Goal: Transaction & Acquisition: Subscribe to service/newsletter

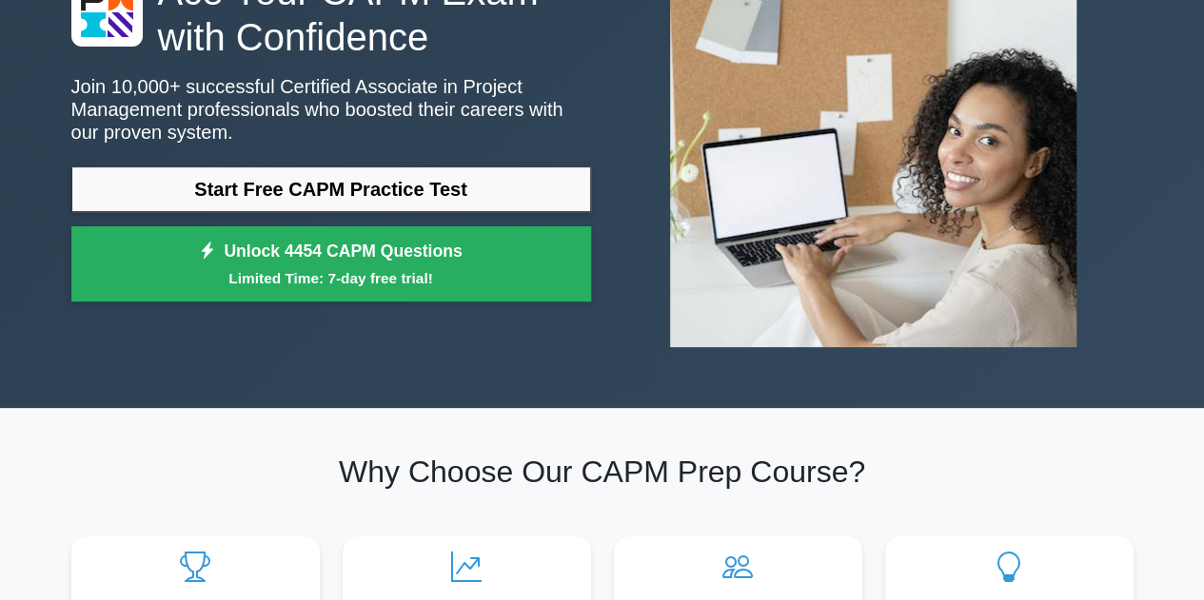
scroll to position [147, 0]
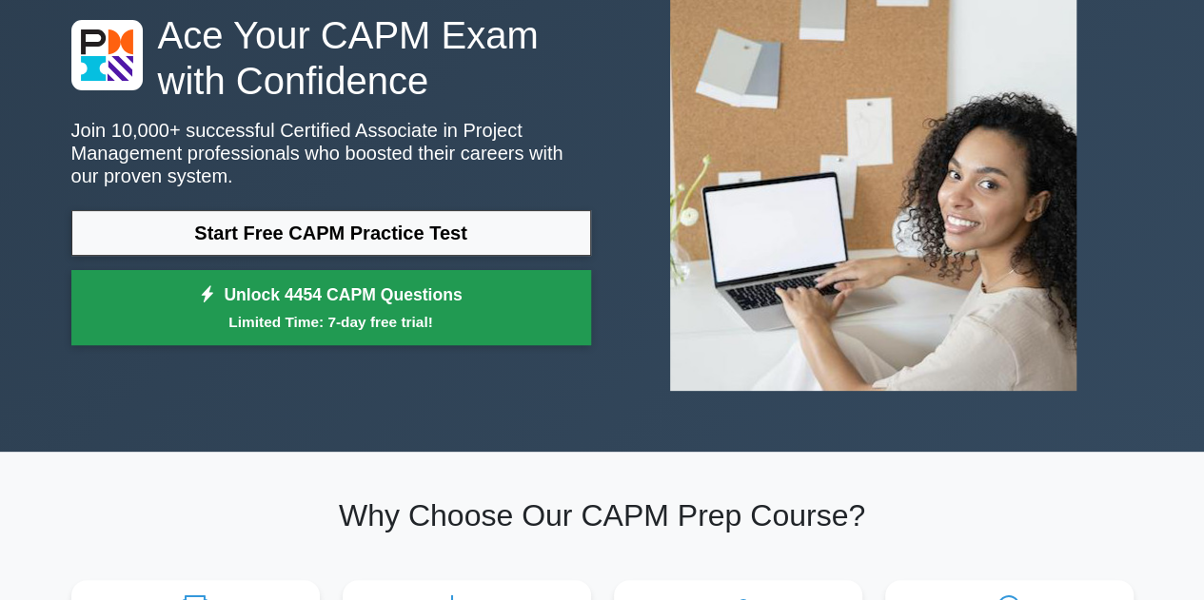
click at [406, 317] on small "Limited Time: 7-day free trial!" at bounding box center [331, 322] width 472 height 22
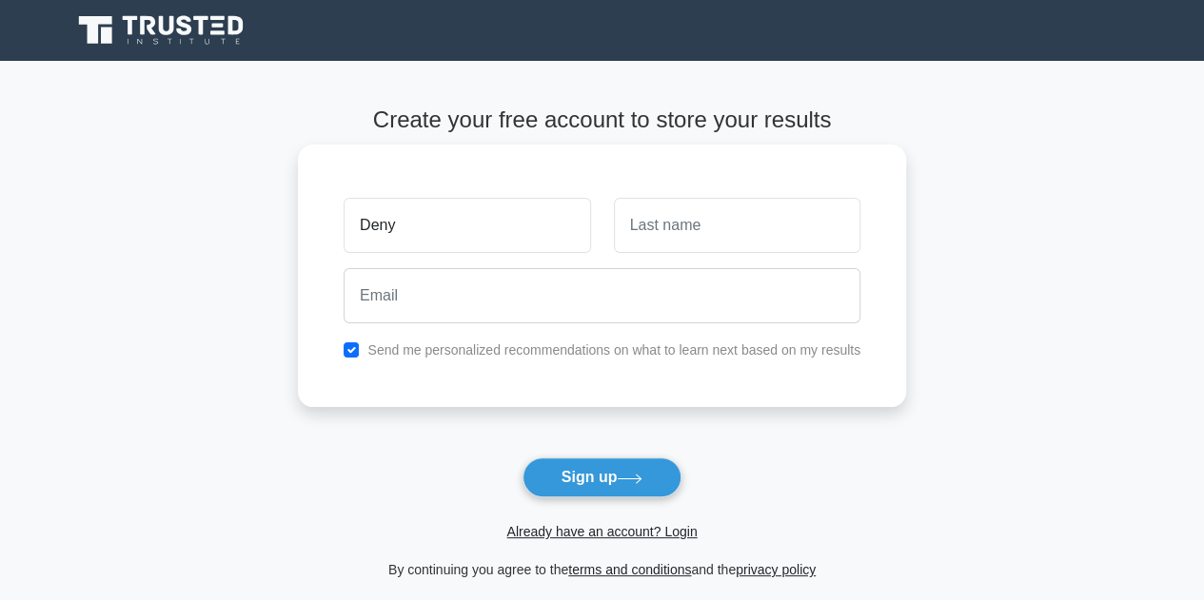
type input "Deny"
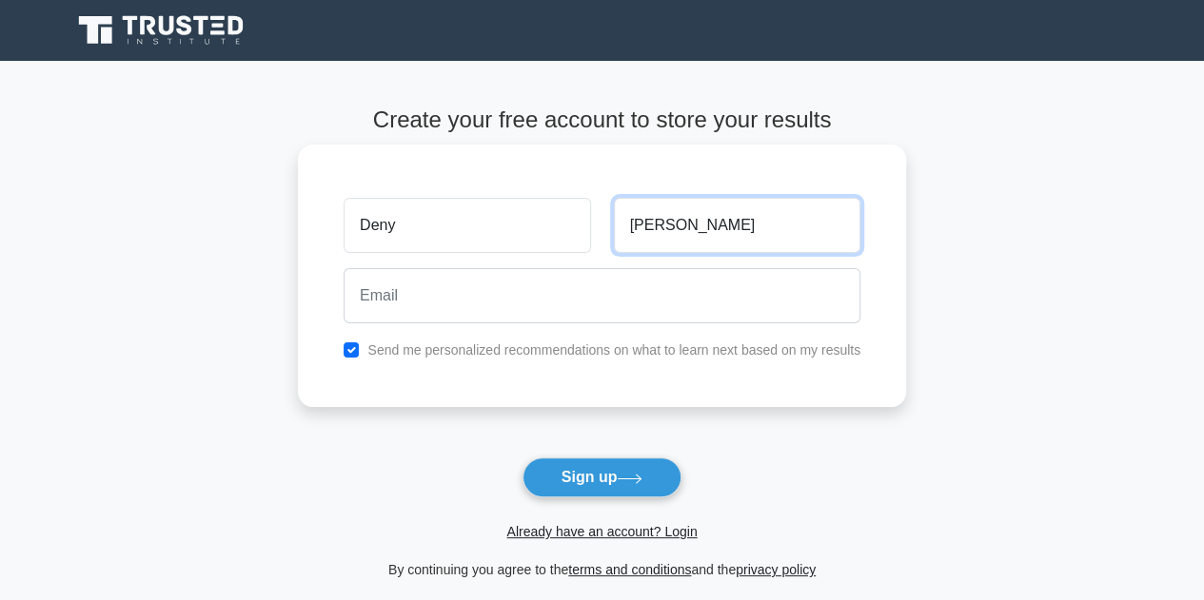
type input "[PERSON_NAME]"
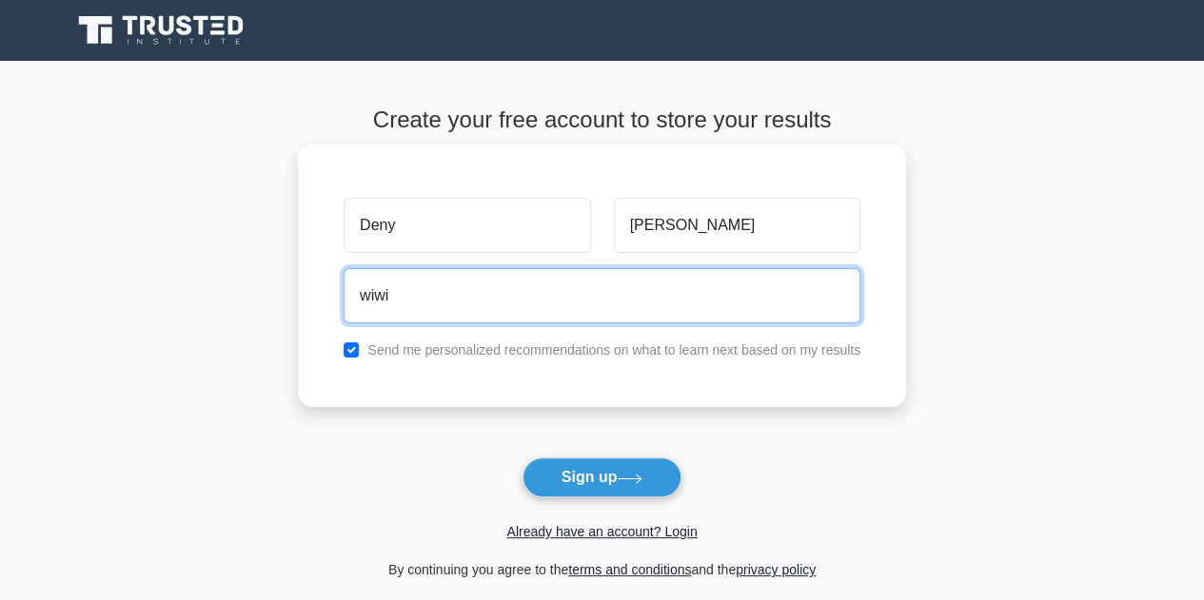
type input "[EMAIL_ADDRESS][DOMAIN_NAME]"
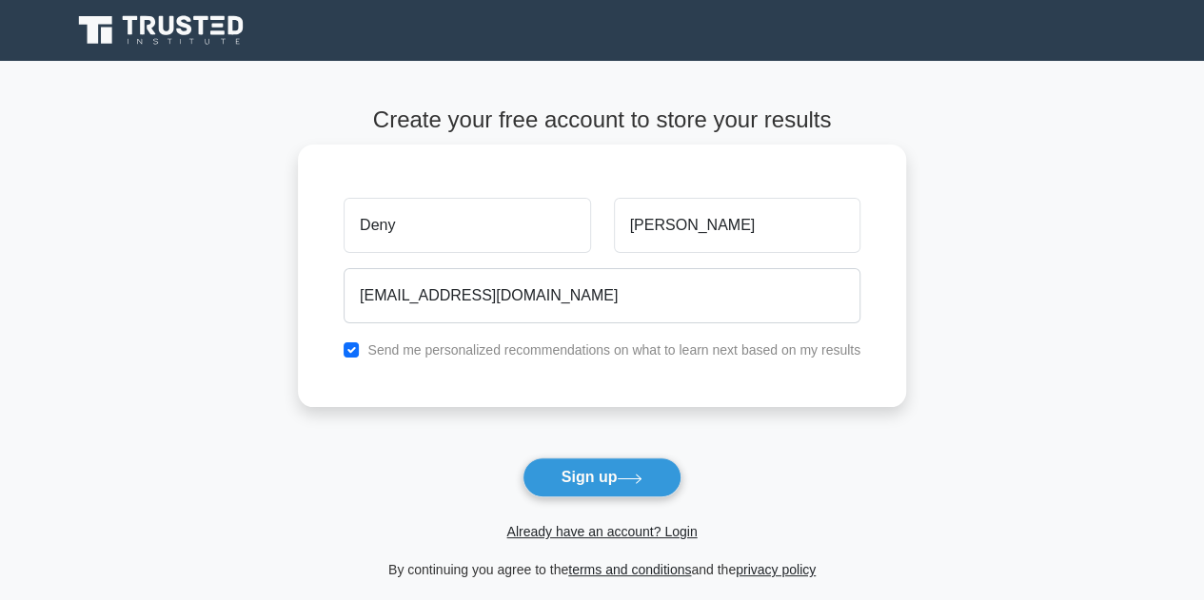
click at [563, 343] on label "Send me personalized recommendations on what to learn next based on my results" at bounding box center [613, 350] width 493 height 15
click at [503, 343] on label "Send me personalized recommendations on what to learn next based on my results" at bounding box center [613, 350] width 493 height 15
click at [350, 349] on input "checkbox" at bounding box center [350, 350] width 15 height 15
checkbox input "false"
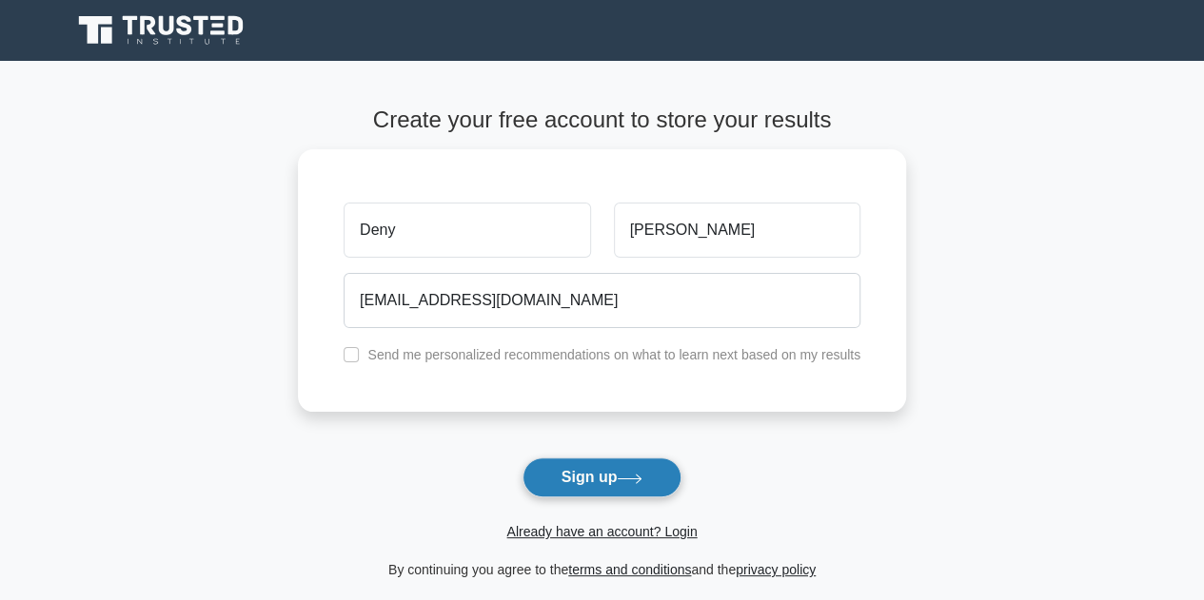
click at [618, 473] on button "Sign up" at bounding box center [602, 478] width 160 height 40
